Goal: Task Accomplishment & Management: Manage account settings

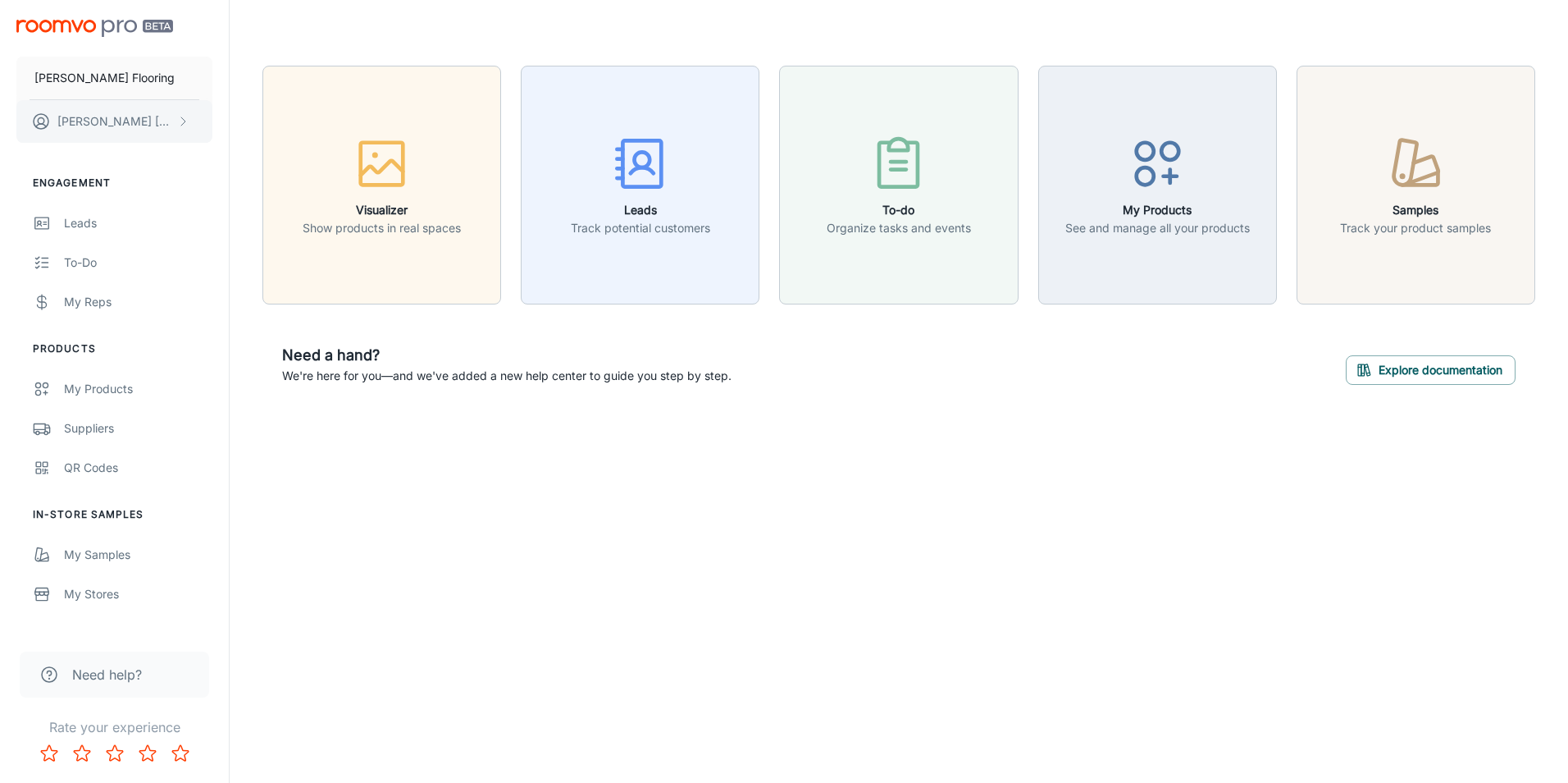
click at [185, 129] on button "[PERSON_NAME]" at bounding box center [114, 121] width 196 height 43
click at [234, 261] on div at bounding box center [784, 392] width 1568 height 783
click at [114, 70] on p "[PERSON_NAME] Flooring" at bounding box center [104, 78] width 140 height 18
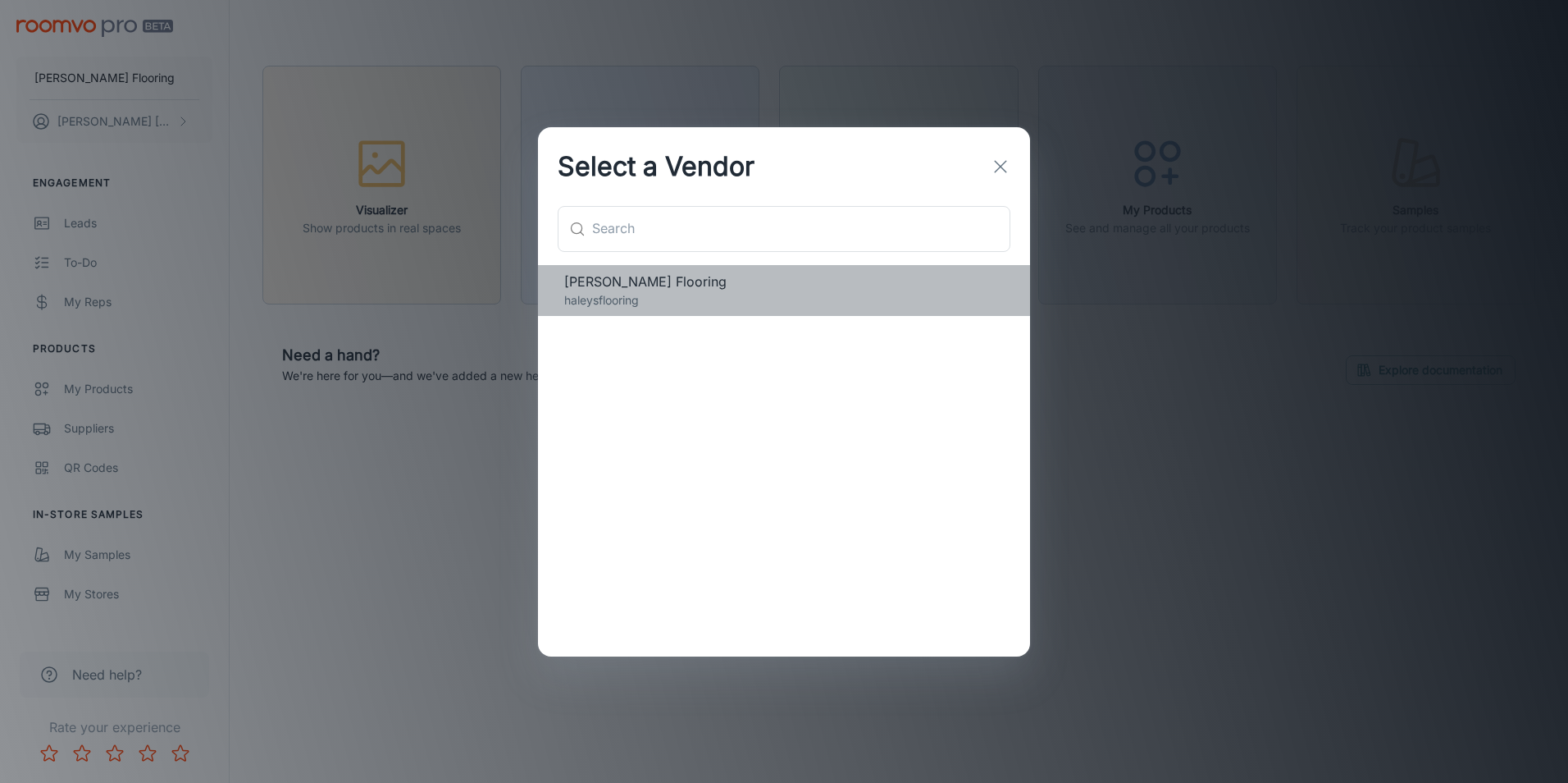
click at [672, 292] on p "haleysflooring" at bounding box center [784, 301] width 439 height 18
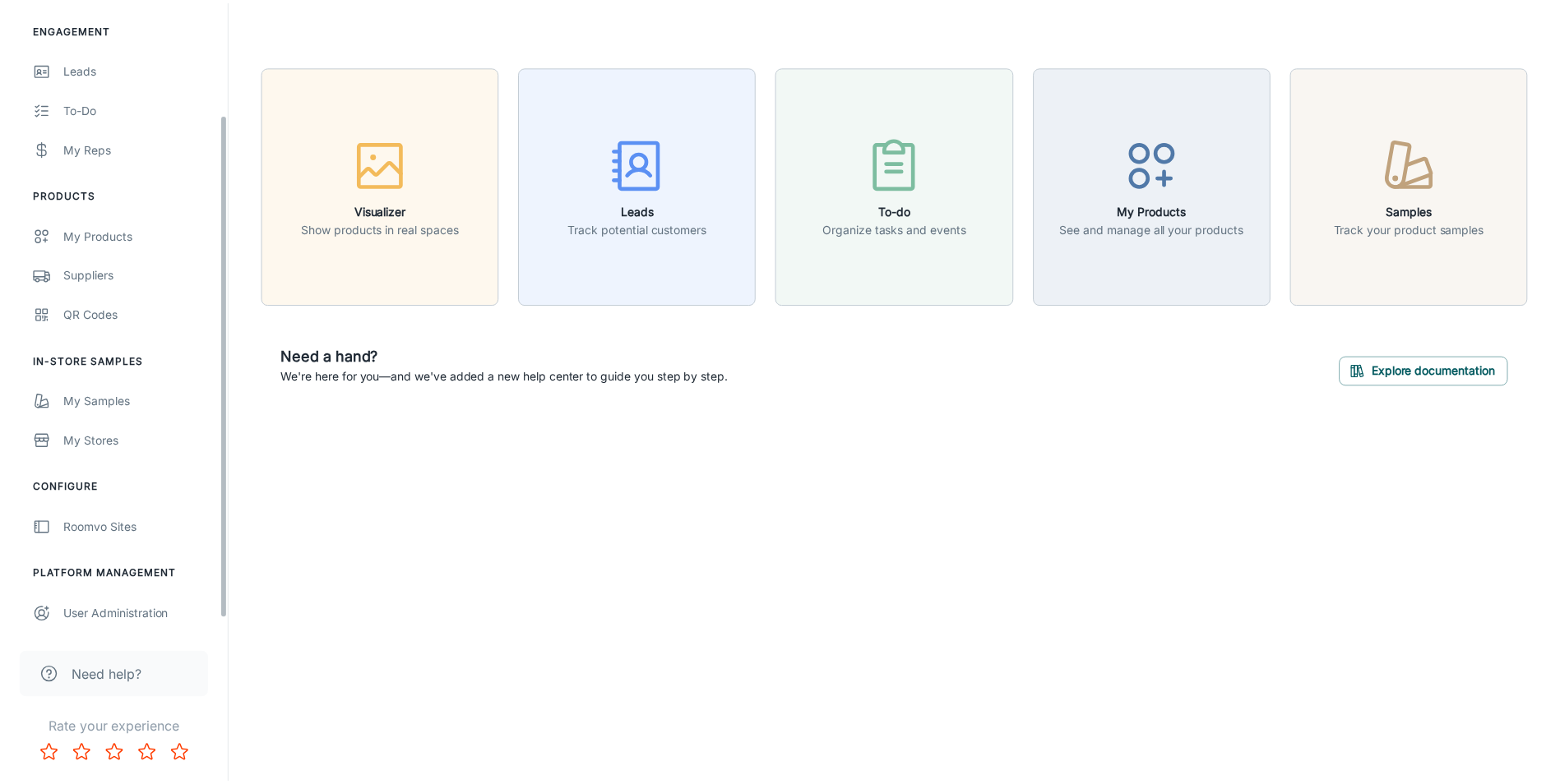
scroll to position [156, 0]
click at [138, 533] on div "Roomvo Sites" at bounding box center [138, 526] width 149 height 18
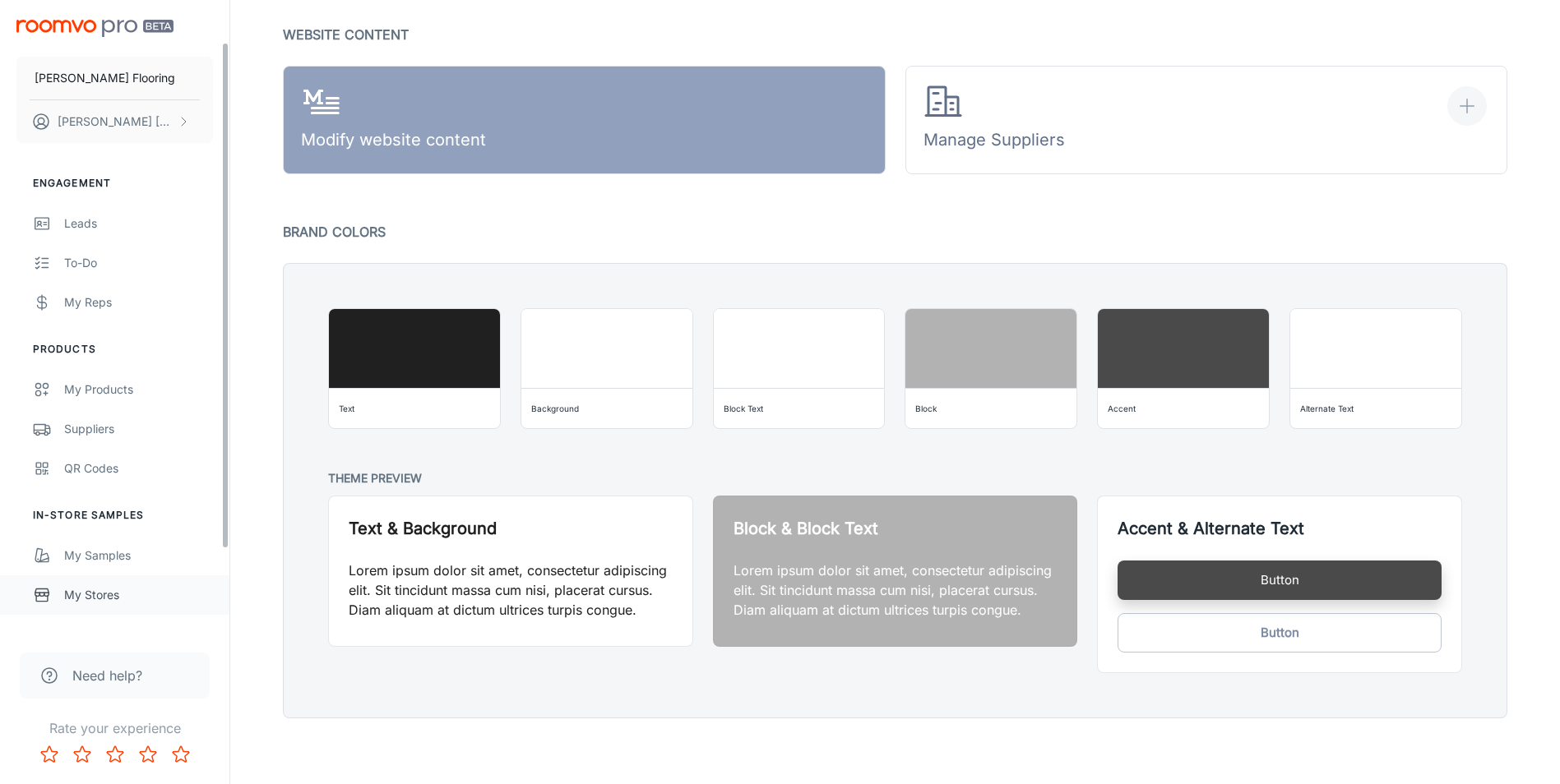
scroll to position [156, 0]
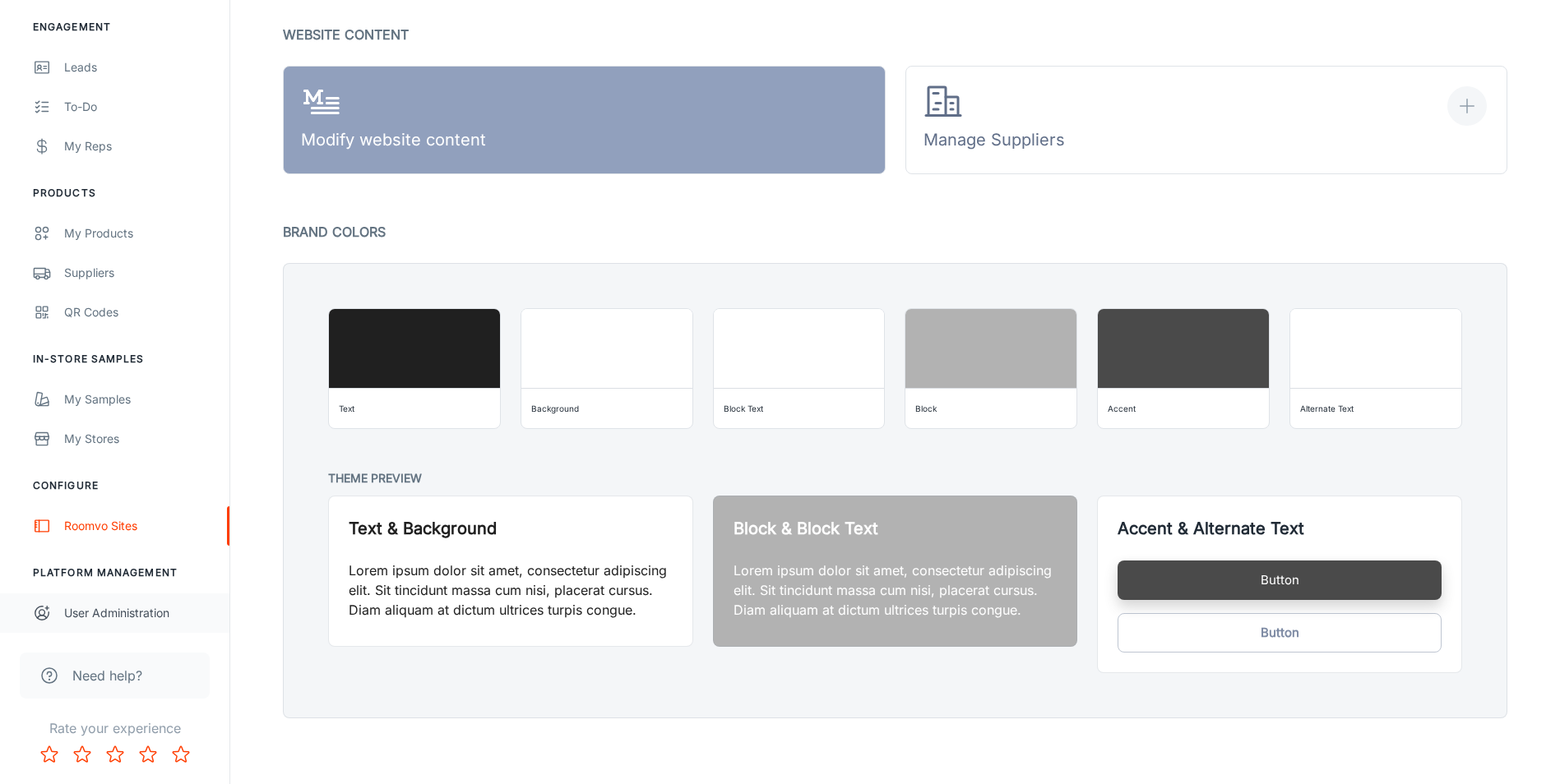
click at [145, 621] on div "User Administration" at bounding box center [138, 613] width 149 height 18
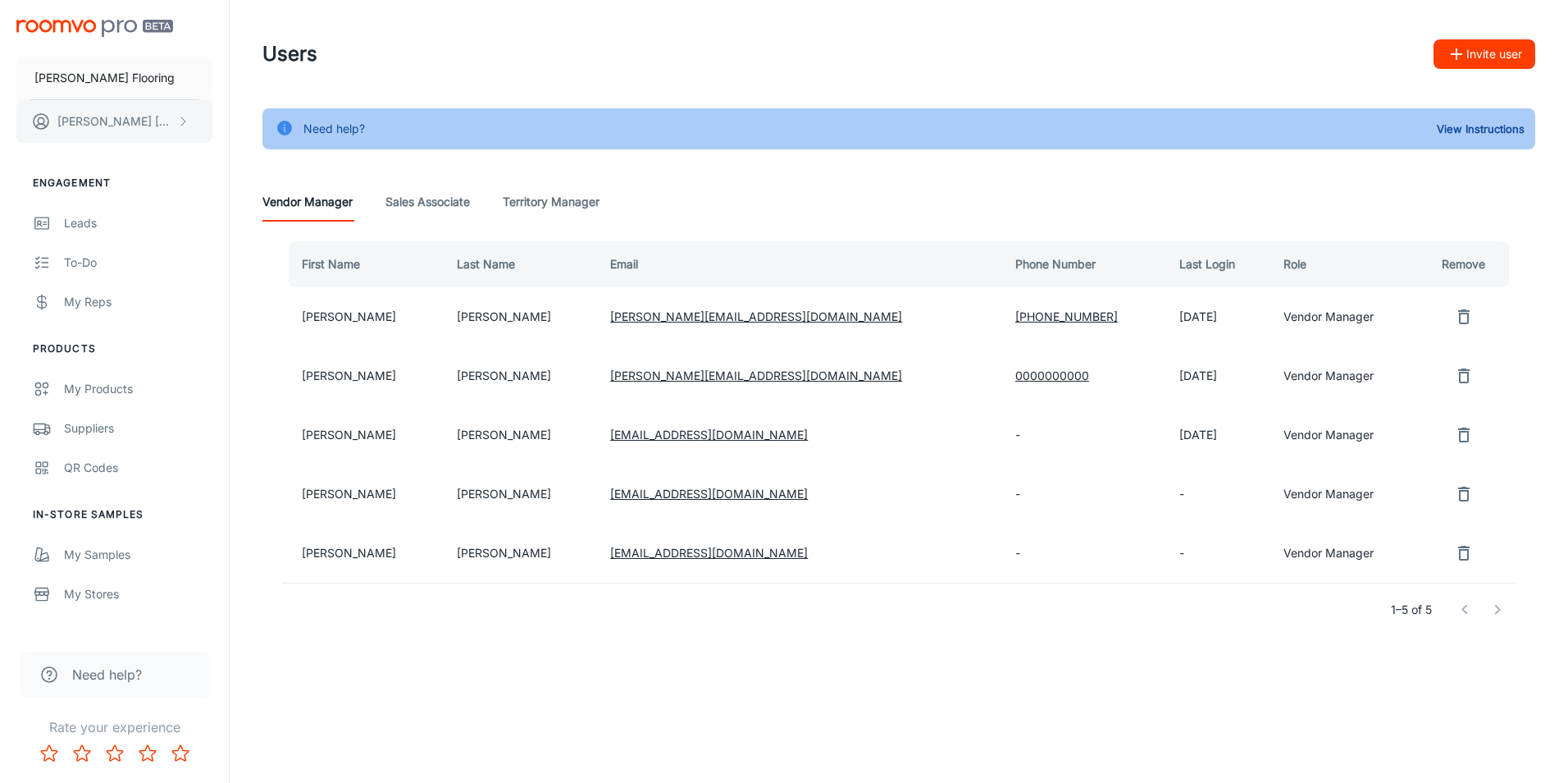
click at [115, 128] on p "[PERSON_NAME]" at bounding box center [115, 121] width 116 height 18
click at [262, 121] on li "User Profile" at bounding box center [256, 120] width 87 height 28
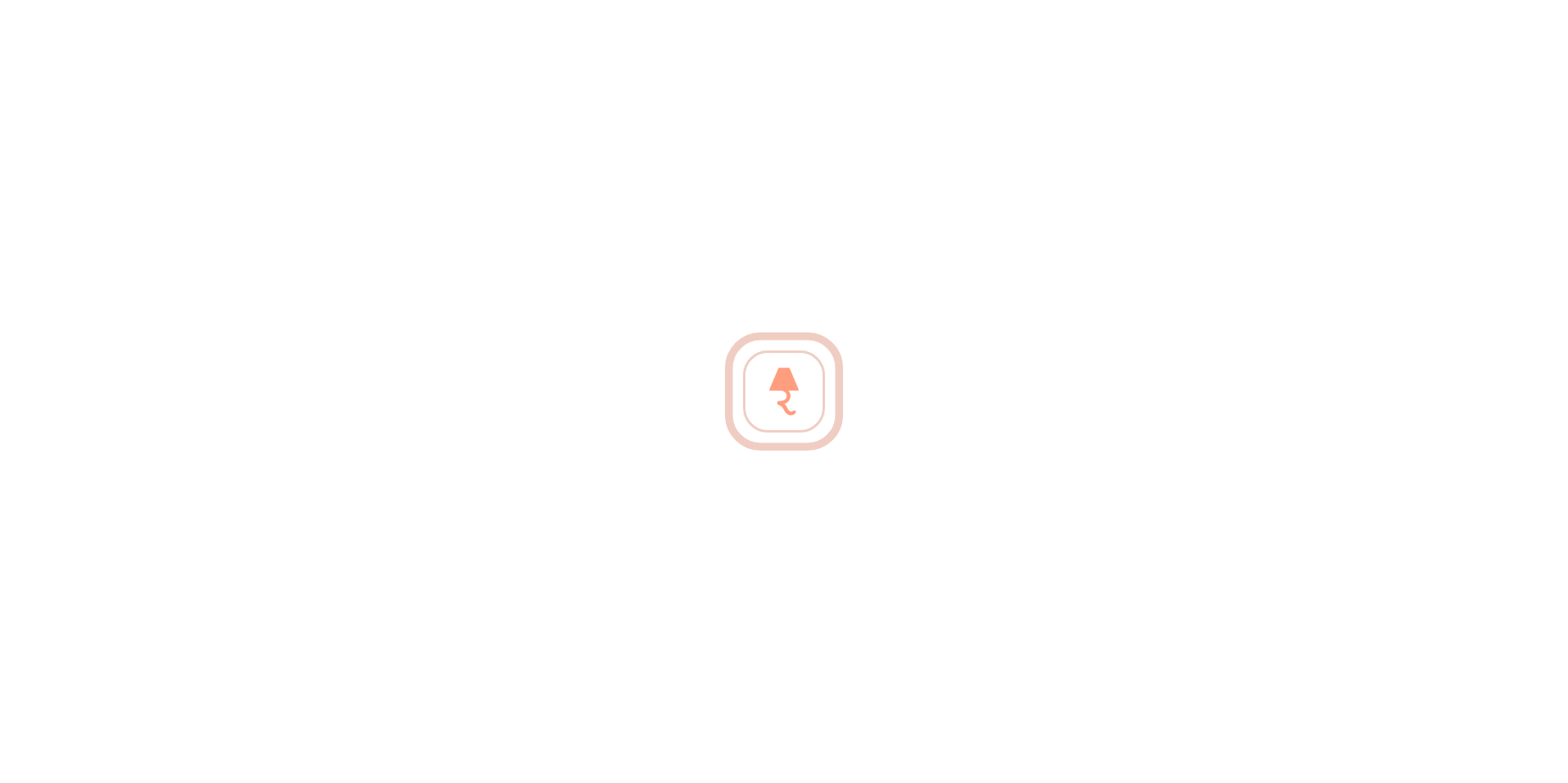
type input "[PERSON_NAME]"
type input "[EMAIL_ADDRESS][DOMAIN_NAME]"
type input "[GEOGRAPHIC_DATA]"
type input "en-us"
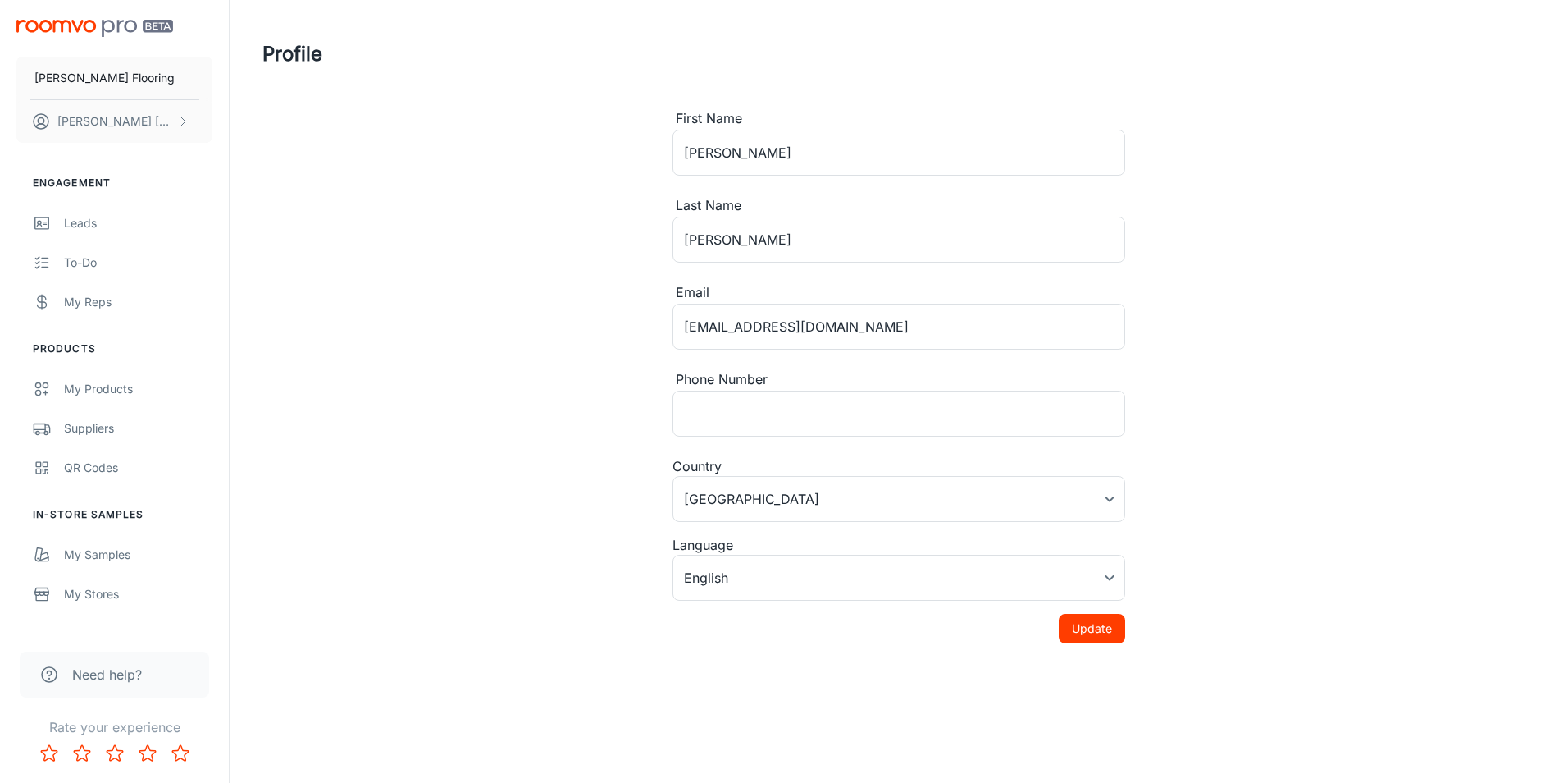
click at [105, 674] on span "Need help?" at bounding box center [107, 674] width 70 height 20
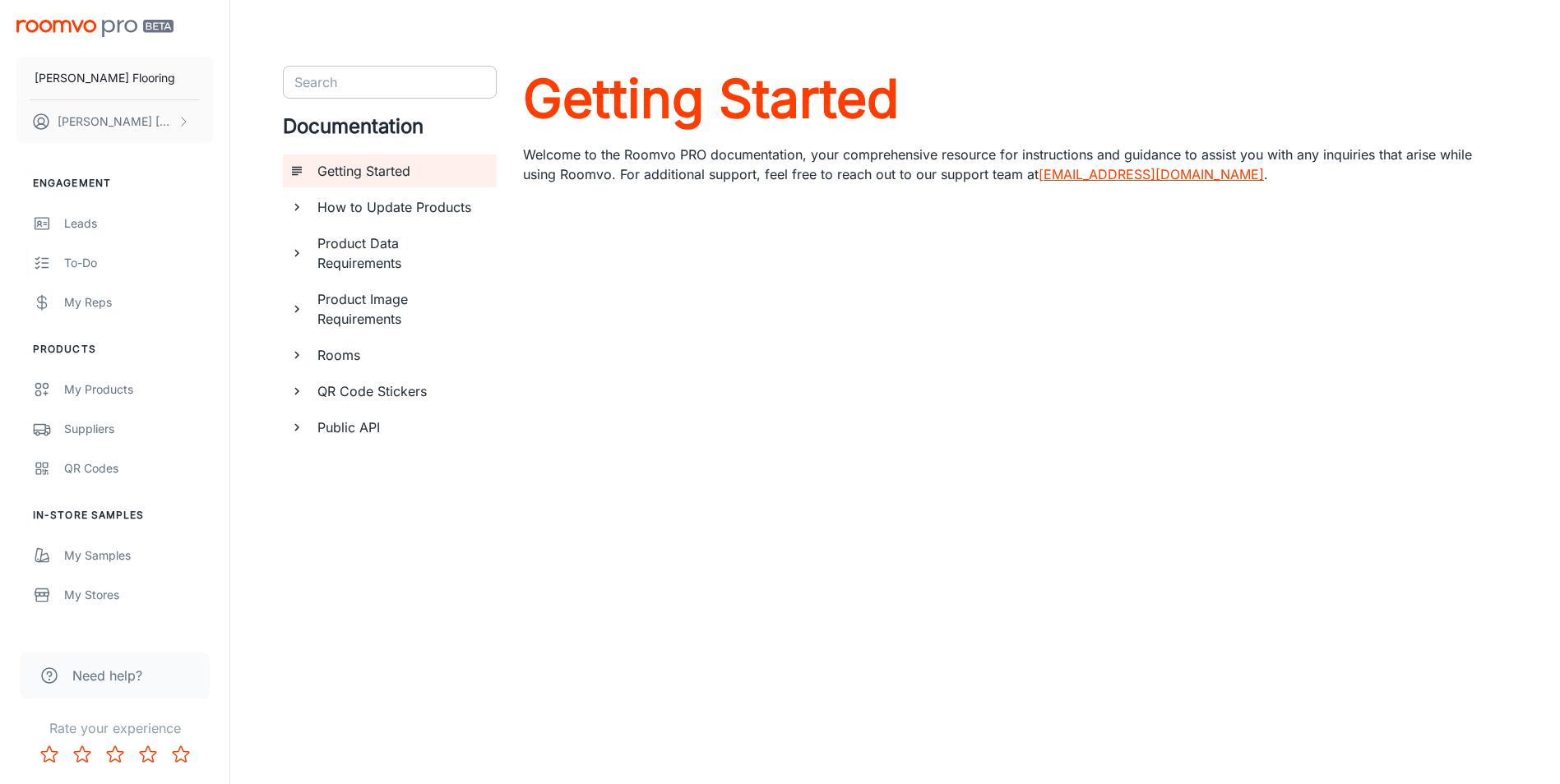
click at [365, 85] on input "Search" at bounding box center [376, 82] width 177 height 23
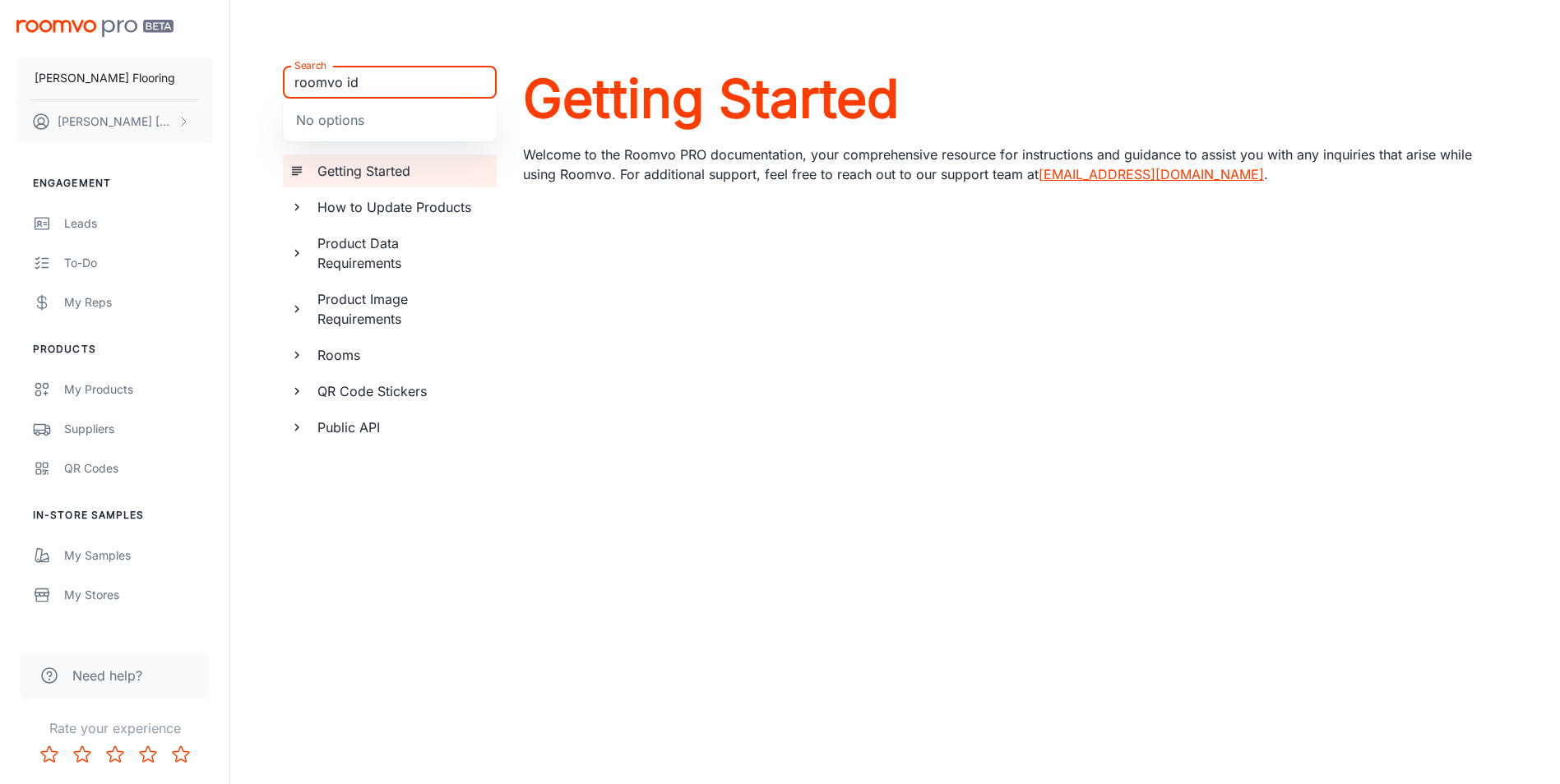
type input "roomvo id"
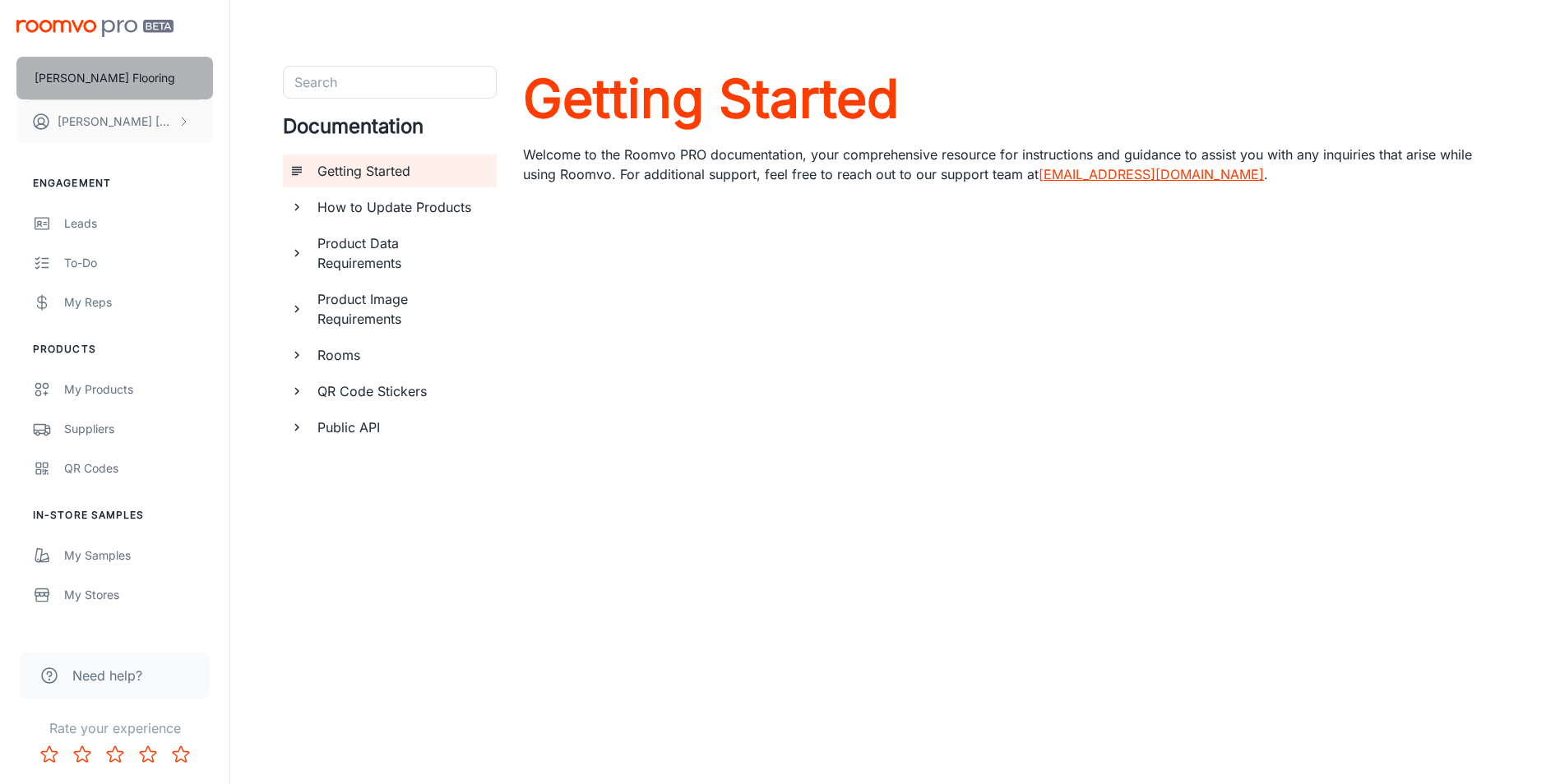
click at [92, 84] on p "[PERSON_NAME] Flooring" at bounding box center [105, 78] width 140 height 18
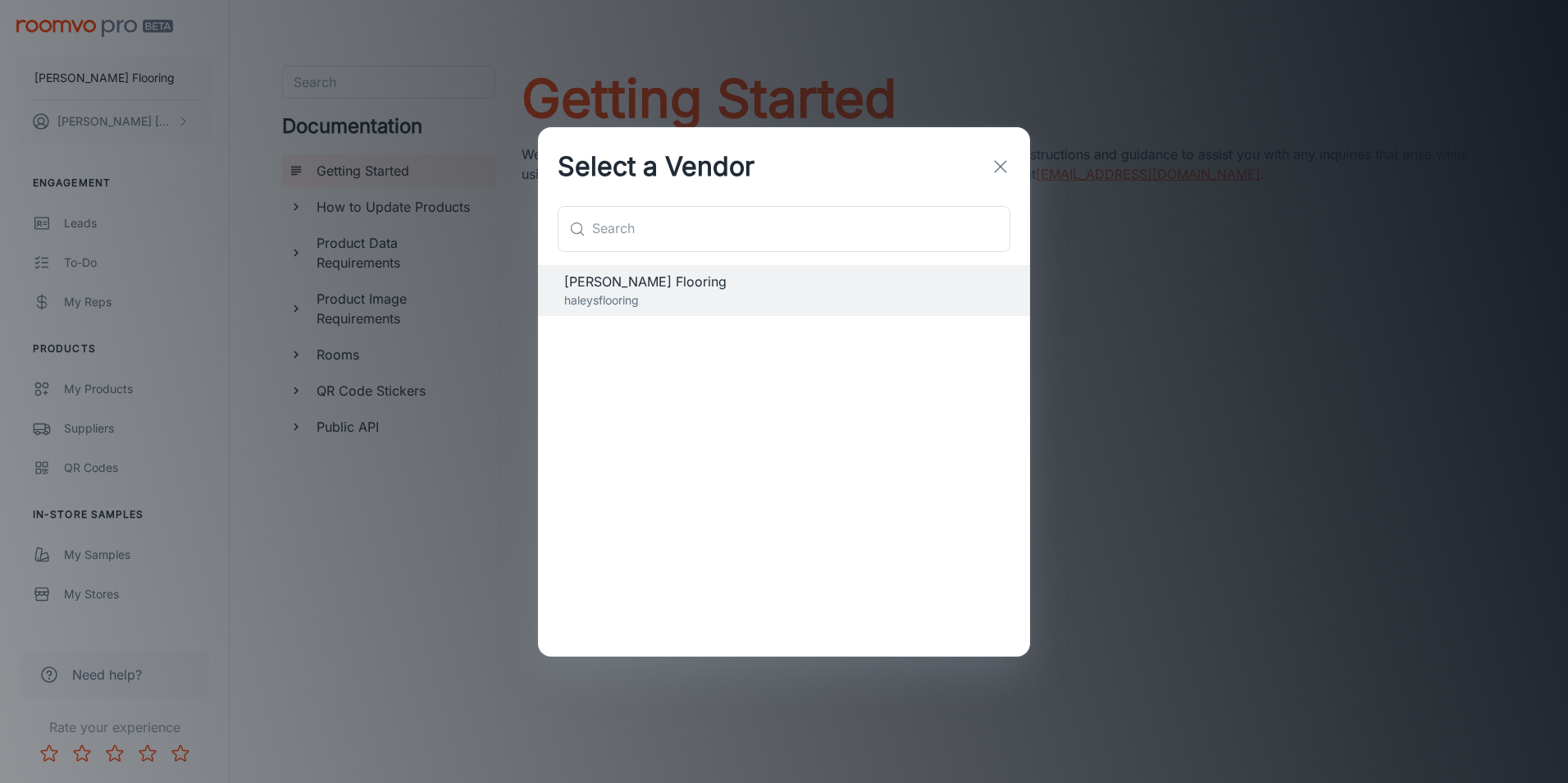
click at [997, 161] on icon "button" at bounding box center [1001, 167] width 20 height 20
